Goal: Task Accomplishment & Management: Manage account settings

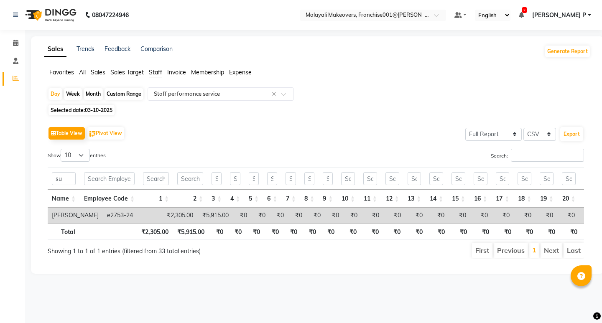
select select "full_report"
select select "csv"
click at [576, 13] on span "[PERSON_NAME] P" at bounding box center [559, 15] width 54 height 9
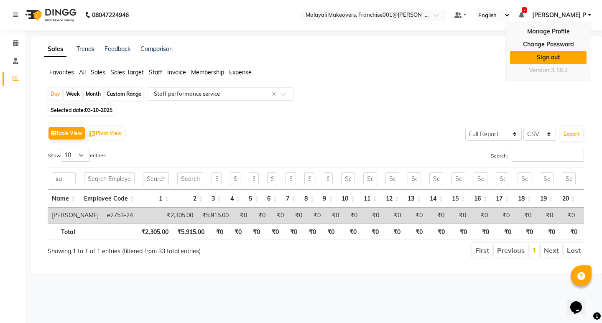
click at [556, 59] on link "Sign out" at bounding box center [548, 57] width 77 height 13
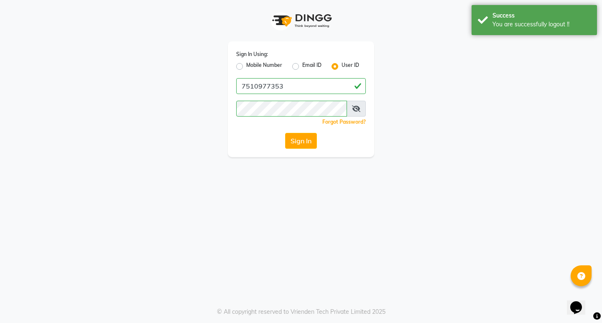
click at [268, 68] on label "Mobile Number" at bounding box center [264, 66] width 36 height 10
click at [252, 67] on input "Mobile Number" at bounding box center [248, 63] width 5 height 5
radio input "true"
radio input "false"
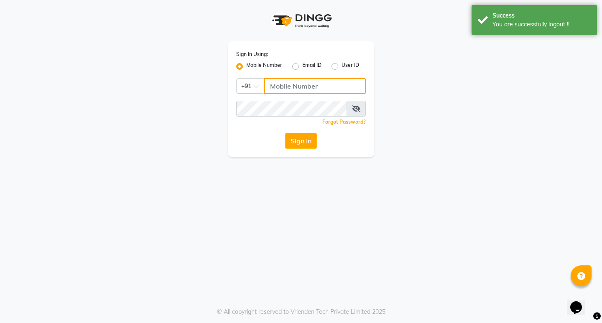
click at [290, 85] on input "Username" at bounding box center [315, 86] width 102 height 16
type input "9778691073"
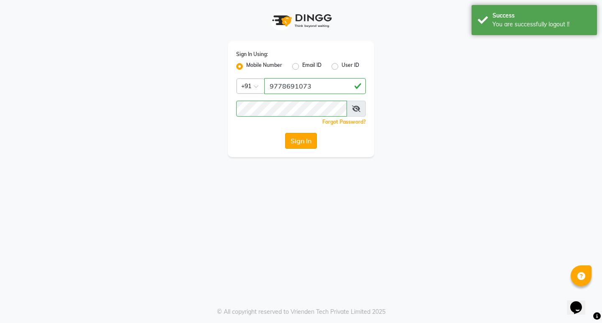
click at [309, 143] on button "Sign In" at bounding box center [301, 141] width 32 height 16
